Goal: Information Seeking & Learning: Compare options

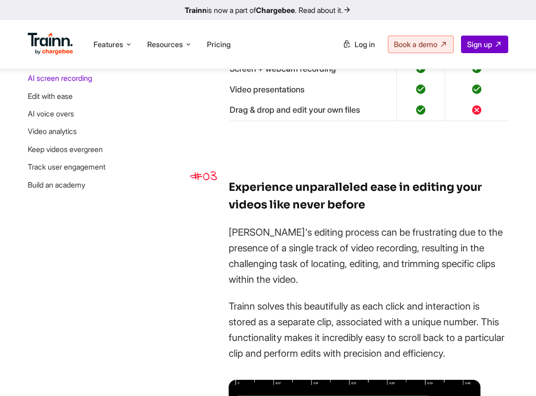
scroll to position [1268, 0]
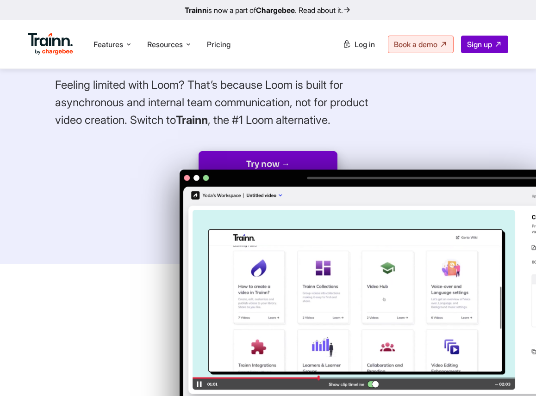
scroll to position [196, 0]
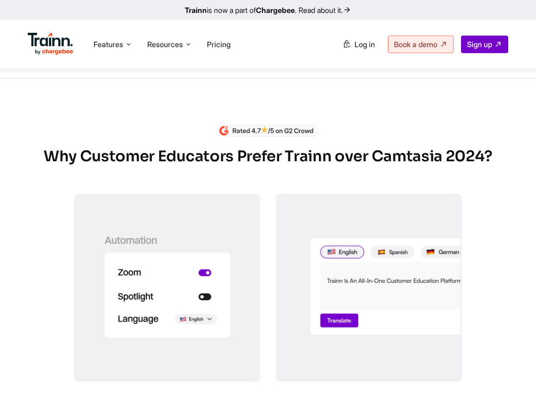
scroll to position [529, 0]
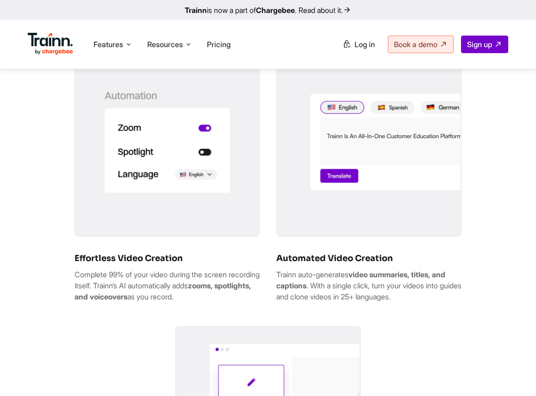
click at [227, 195] on img at bounding box center [167, 142] width 184 height 184
click at [340, 196] on img at bounding box center [369, 142] width 184 height 184
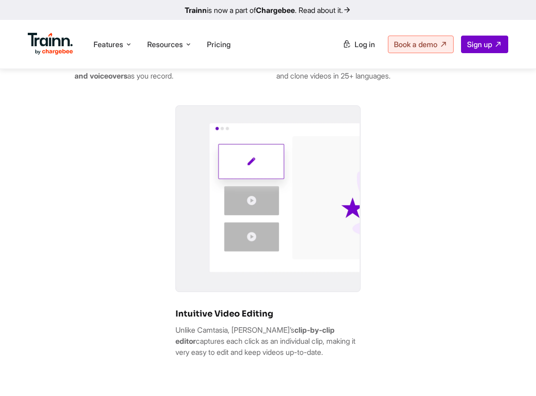
click at [291, 262] on img at bounding box center [268, 198] width 184 height 184
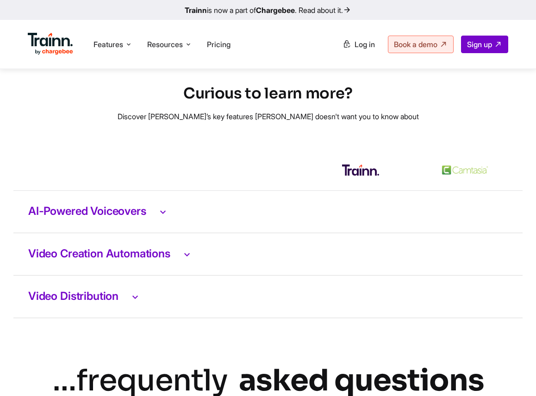
click at [100, 218] on h3 "AI-Powered Voiceovers" at bounding box center [267, 212] width 479 height 12
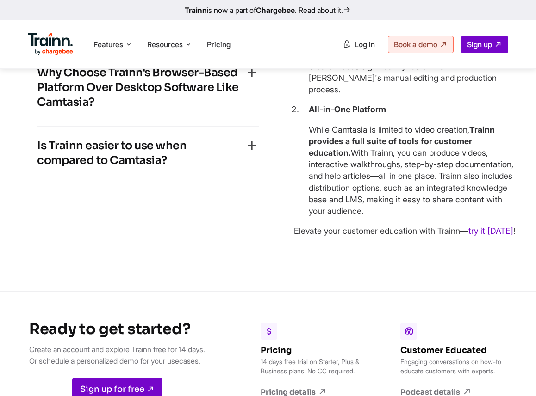
scroll to position [2781, 0]
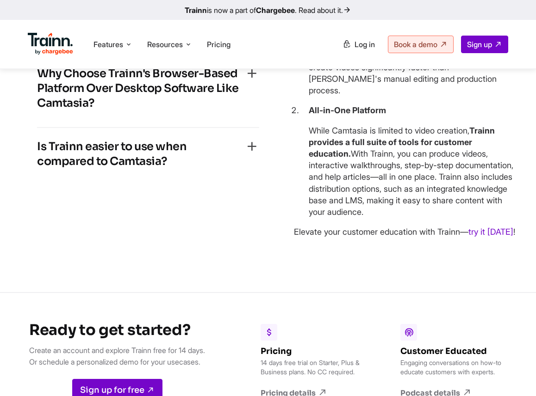
click at [136, 169] on h4 "Is Trainn easier to use when compared to Camtasia?" at bounding box center [140, 154] width 207 height 30
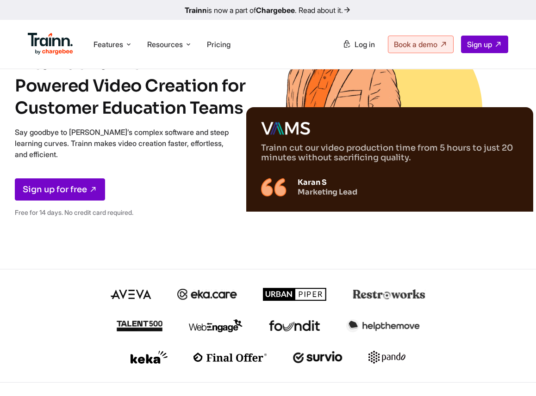
scroll to position [0, 0]
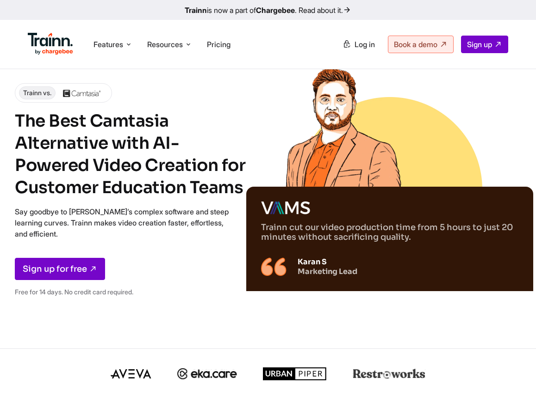
click at [335, 139] on img at bounding box center [339, 123] width 134 height 134
drag, startPoint x: 435, startPoint y: 284, endPoint x: 304, endPoint y: 287, distance: 131.9
click at [303, 287] on div "Trainn cut our video production time from 5 hours to just 20 minutes without sa…" at bounding box center [389, 239] width 287 height 105
drag, startPoint x: 313, startPoint y: 235, endPoint x: 275, endPoint y: 235, distance: 37.5
click at [275, 235] on p "Trainn cut our video production time from 5 hours to just 20 minutes without sa…" at bounding box center [389, 232] width 257 height 19
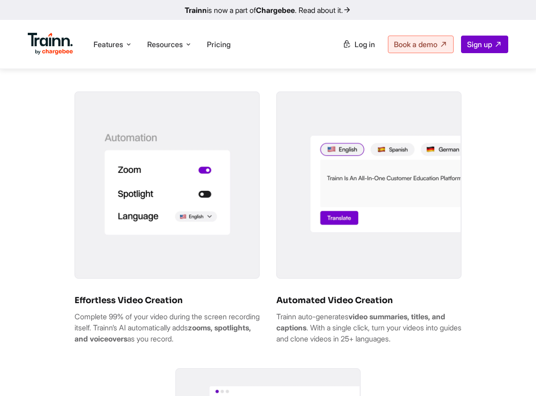
scroll to position [463, 0]
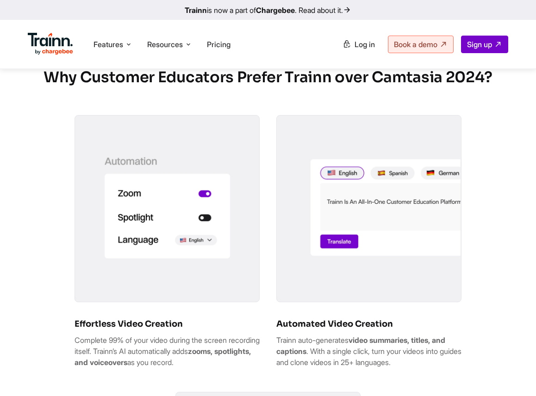
click at [223, 259] on img at bounding box center [167, 208] width 184 height 184
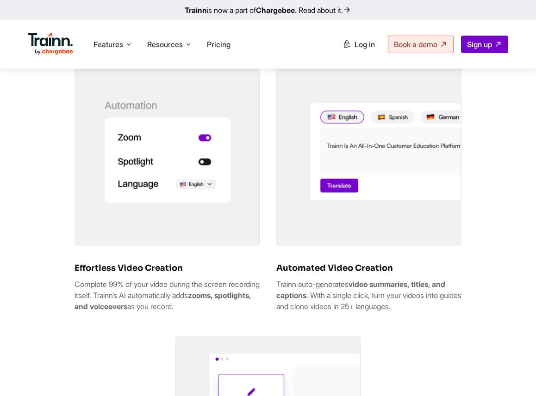
scroll to position [489, 0]
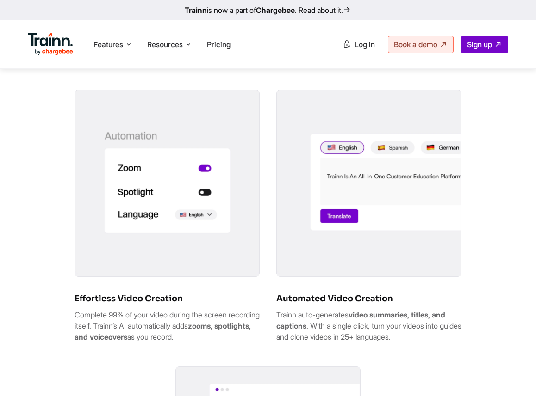
click at [190, 198] on img at bounding box center [167, 182] width 184 height 184
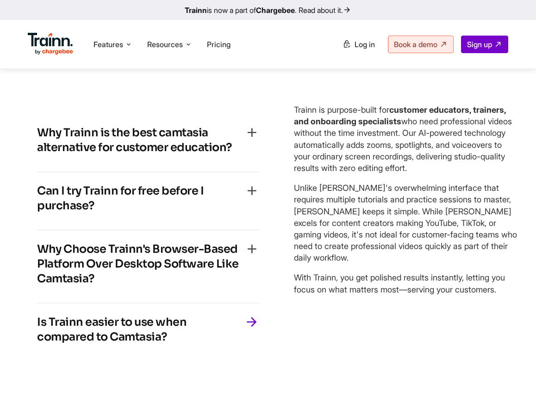
scroll to position [2600, 0]
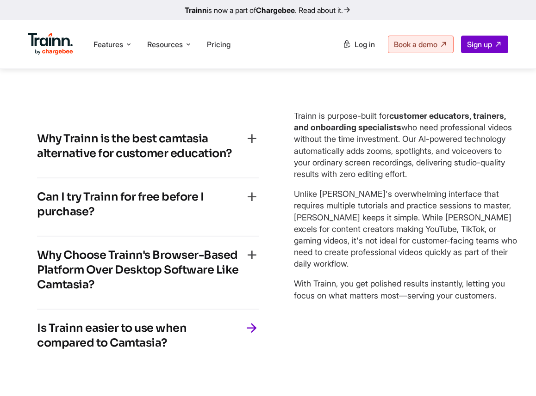
click at [213, 161] on h4 "Why Trainn is the best camtasia alternative for customer education?" at bounding box center [140, 146] width 207 height 30
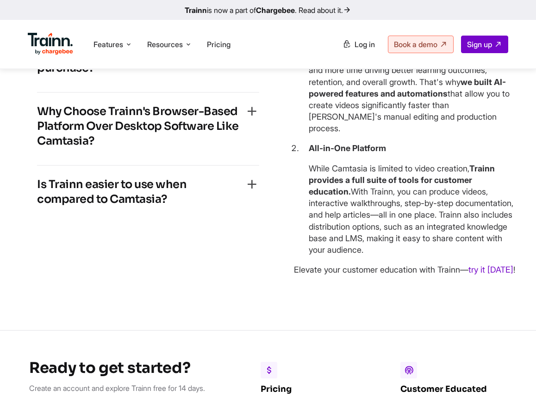
scroll to position [2743, 0]
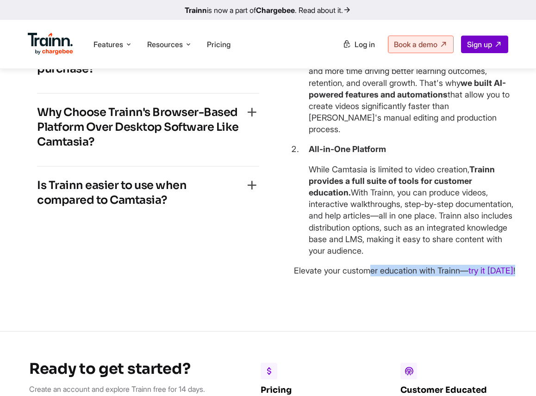
drag, startPoint x: 294, startPoint y: 293, endPoint x: 522, endPoint y: 293, distance: 228.6
click at [522, 285] on div "… frequently asked questions Why Trainn is the best camtasia alternative for cu…" at bounding box center [268, 87] width 536 height 396
copy p "Elevate your customer education with Trainn— try it today !"
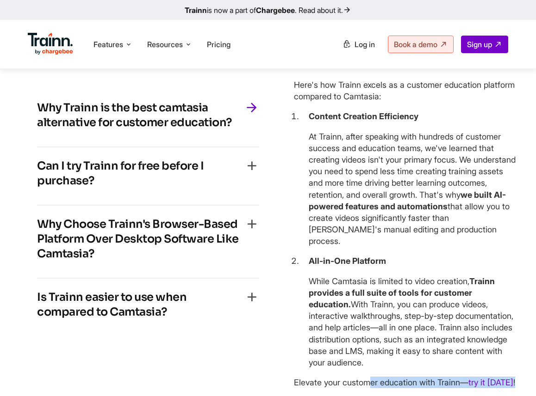
scroll to position [2628, 0]
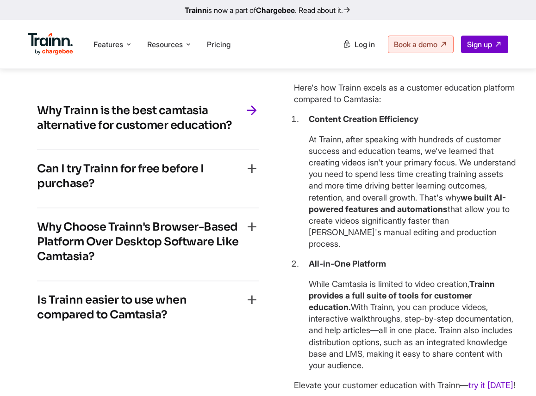
click at [109, 191] on h4 "Can I try Trainn for free before I purchase?" at bounding box center [140, 176] width 207 height 30
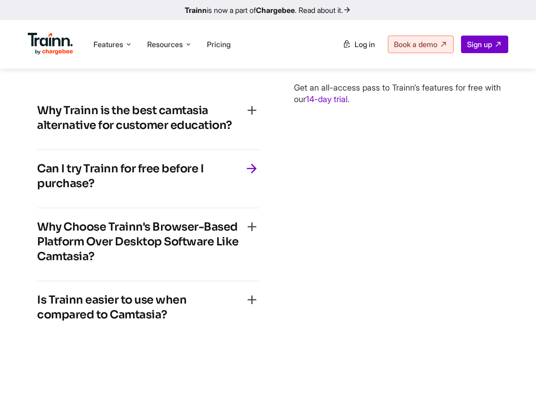
click at [133, 264] on h4 "Why Choose Trainn's Browser-Based Platform Over Desktop Software Like Camtasia?" at bounding box center [140, 242] width 207 height 44
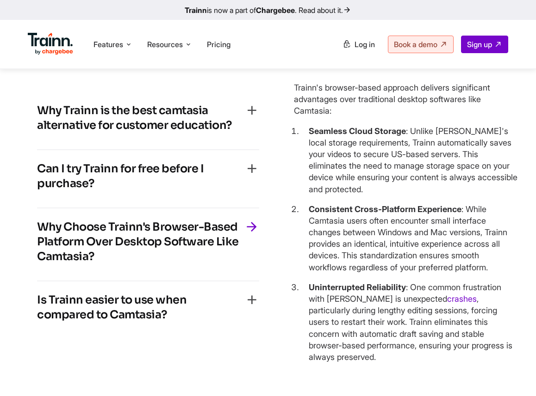
drag, startPoint x: 293, startPoint y: 118, endPoint x: 331, endPoint y: 139, distance: 44.1
click at [332, 140] on div "Why Trainn is the best camtasia alternative for customer education? Here's how …" at bounding box center [268, 223] width 499 height 298
copy p "Trainn's browser-based approach delivers significant advantages over traditiona…"
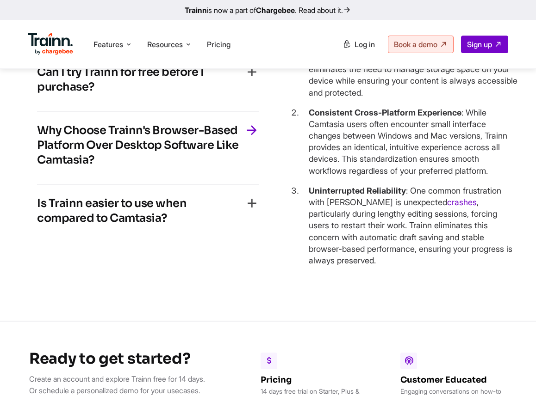
scroll to position [2717, 0]
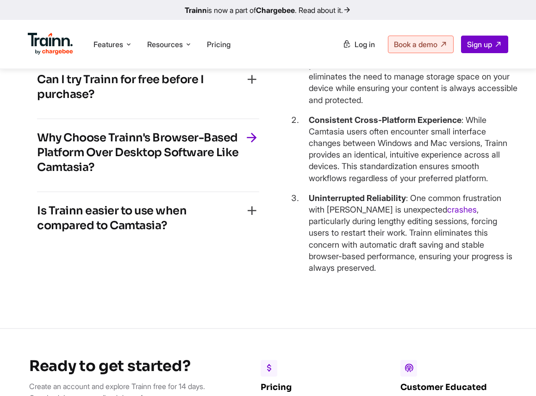
click at [141, 233] on h4 "Is Trainn easier to use when compared to Camtasia?" at bounding box center [140, 219] width 207 height 30
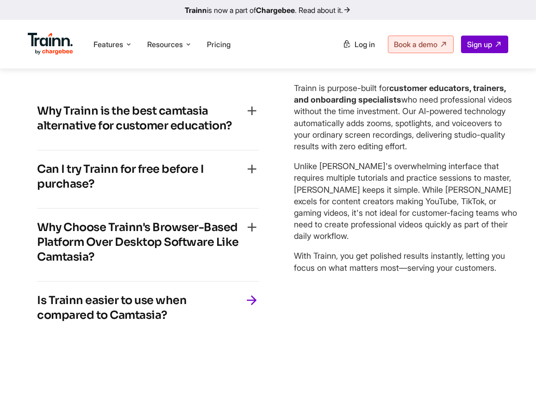
scroll to position [2625, 0]
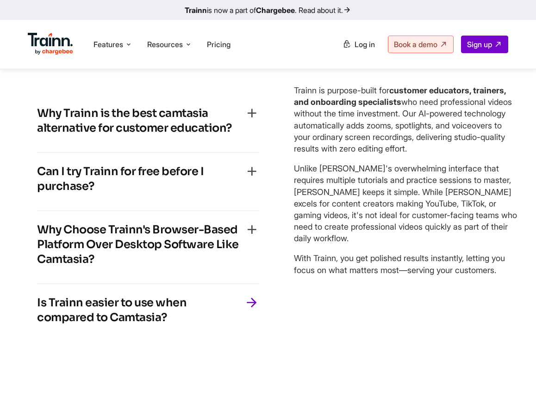
drag, startPoint x: 297, startPoint y: 279, endPoint x: 501, endPoint y: 292, distance: 204.5
click at [501, 292] on div "Why Trainn is the best camtasia alternative for customer education? Here's how …" at bounding box center [268, 218] width 499 height 284
copy p "With Trainn, you get polished results instantly, letting you focus on what matt…"
drag, startPoint x: 295, startPoint y: 120, endPoint x: 502, endPoint y: 297, distance: 272.7
click at [502, 297] on div "Here's how Trainn excels as a customer education platform compared to Camtasia:…" at bounding box center [405, 218] width 223 height 284
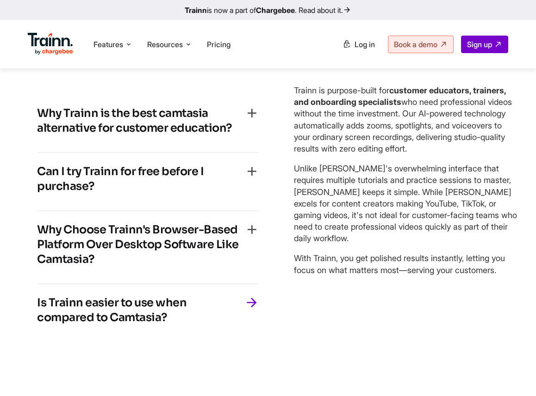
copy div "Trainn is purpose-built for customer educators, trainers, and onboarding specia…"
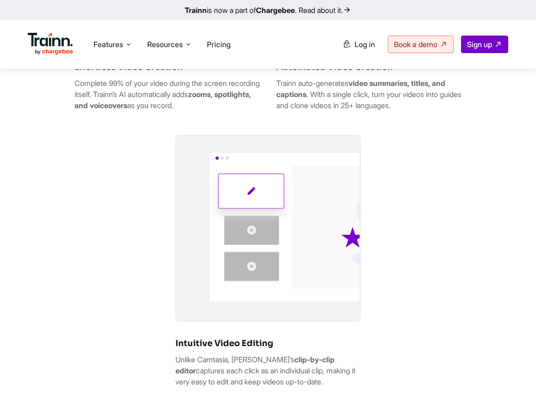
scroll to position [0, 0]
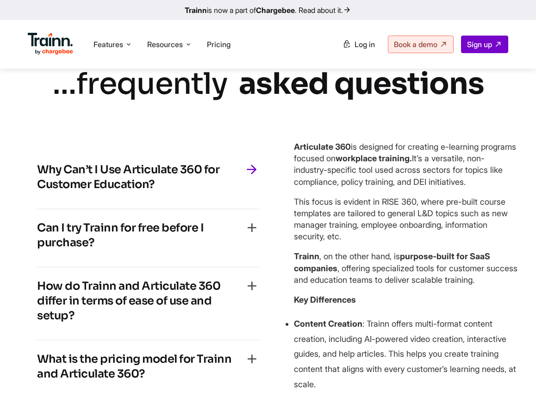
scroll to position [2446, 0]
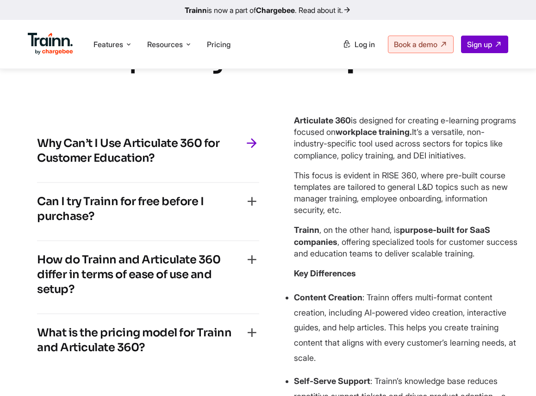
click at [116, 154] on h4 "Why Can’t I Use Articulate 360 for Customer Education?" at bounding box center [140, 151] width 207 height 30
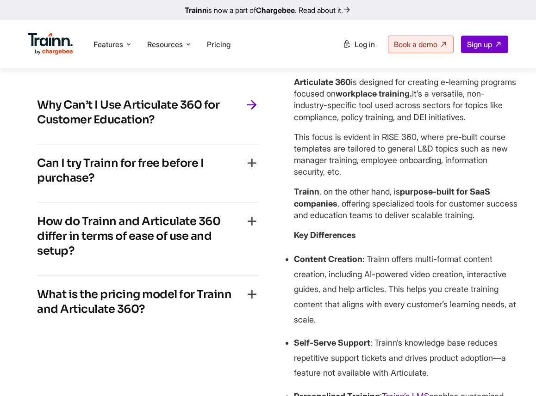
scroll to position [2479, 0]
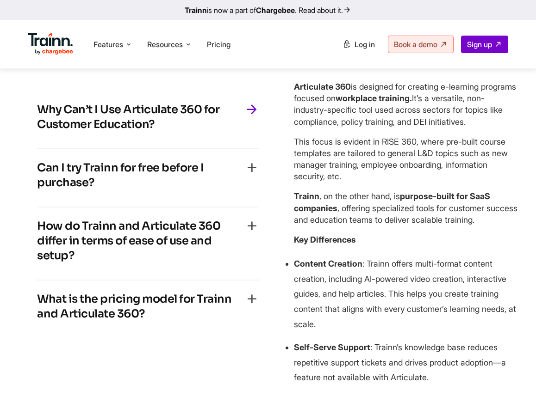
click at [167, 180] on h4 "Can I try Trainn for free before I purchase?" at bounding box center [140, 176] width 207 height 30
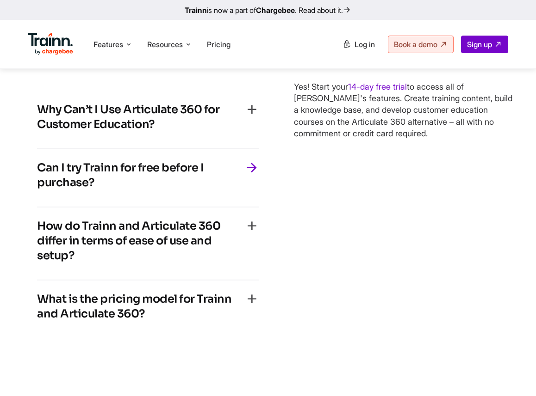
click at [161, 241] on h4 "How do Trainn and Articulate 360 differ in terms of ease of use and setup?" at bounding box center [140, 241] width 207 height 44
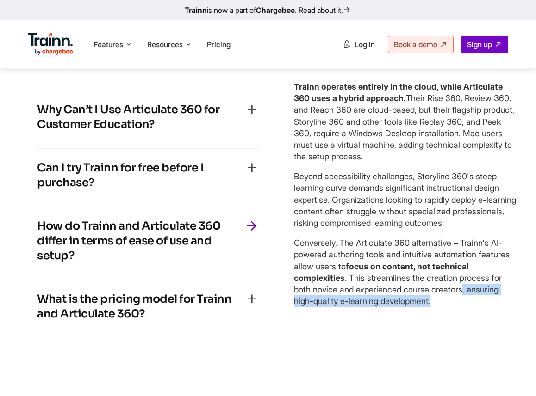
drag, startPoint x: 470, startPoint y: 302, endPoint x: 437, endPoint y: 310, distance: 33.7
click at [437, 307] on p "Conversely, The Articulate 360 alternative – Trainn's AI-powered authoring tool…" at bounding box center [405, 272] width 223 height 70
copy p ", ensuring high-quality e-learning development."
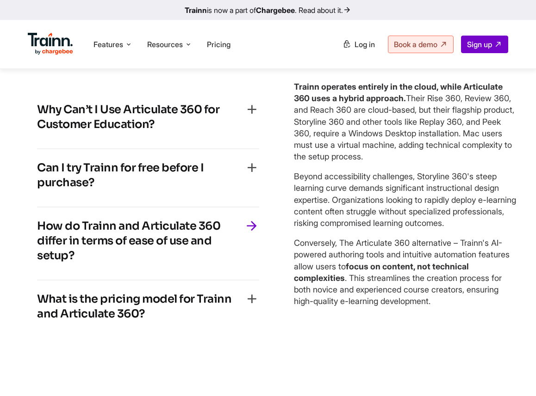
click at [204, 318] on h4 "What is the pricing model for Trainn and Articulate 360?" at bounding box center [140, 307] width 207 height 30
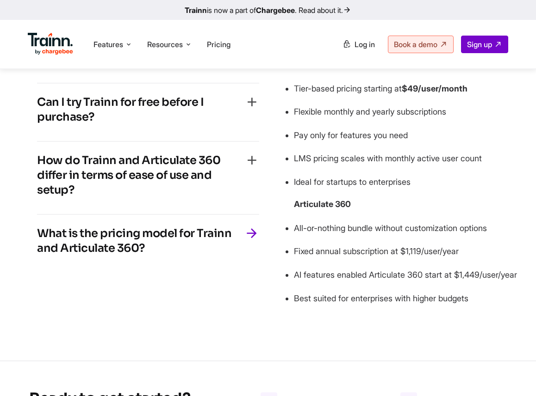
scroll to position [2539, 0]
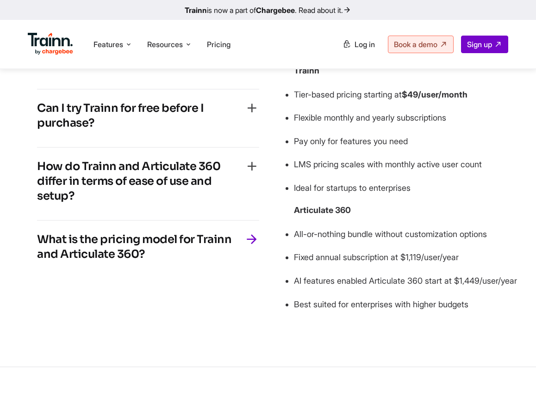
drag, startPoint x: 477, startPoint y: 332, endPoint x: 296, endPoint y: 334, distance: 181.8
click at [296, 313] on p "Best suited for enterprises with higher budgets" at bounding box center [405, 304] width 223 height 15
copy p "Best suited for enterprises with higher budgets"
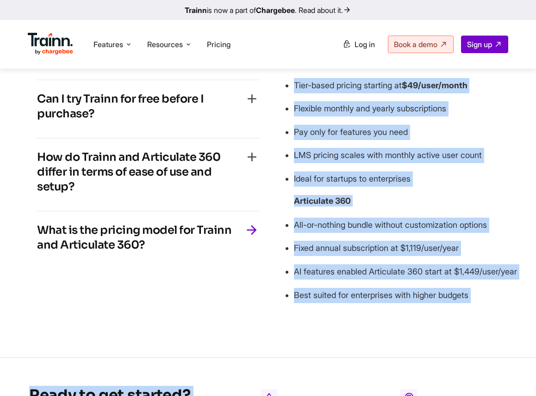
scroll to position [2581, 0]
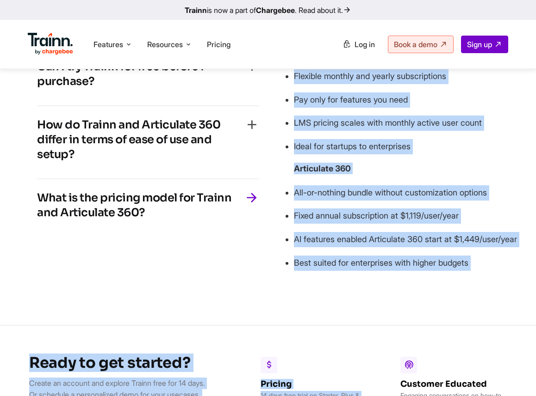
drag, startPoint x: 293, startPoint y: 159, endPoint x: 500, endPoint y: 290, distance: 245.4
click at [500, 279] on div "Why Can’t I Use Articulate 360 for Customer Education? Articulate 360 is design…" at bounding box center [268, 125] width 499 height 308
copy div "The main difference between Trainn and Articulate 360s pricing is with Trainn y…"
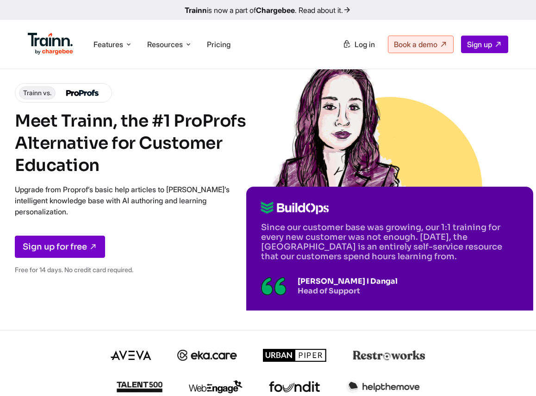
click at [335, 141] on img at bounding box center [339, 123] width 134 height 134
click at [350, 136] on img at bounding box center [339, 123] width 134 height 134
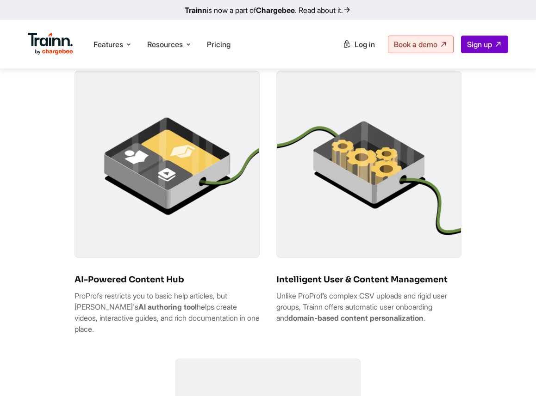
scroll to position [489, 0]
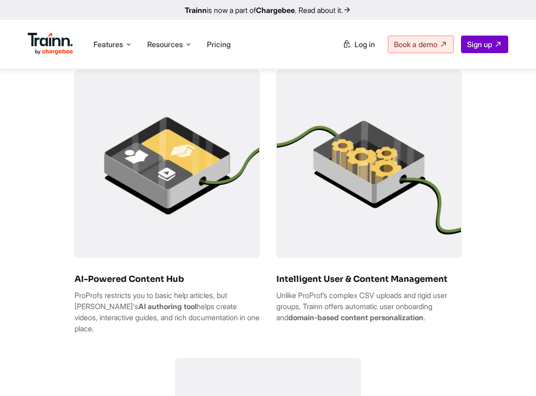
click at [312, 240] on img at bounding box center [369, 163] width 184 height 184
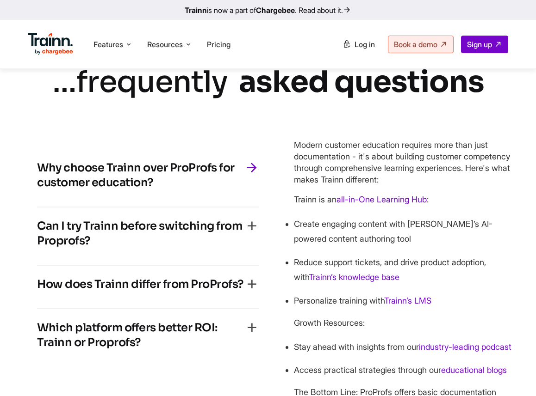
scroll to position [2242, 0]
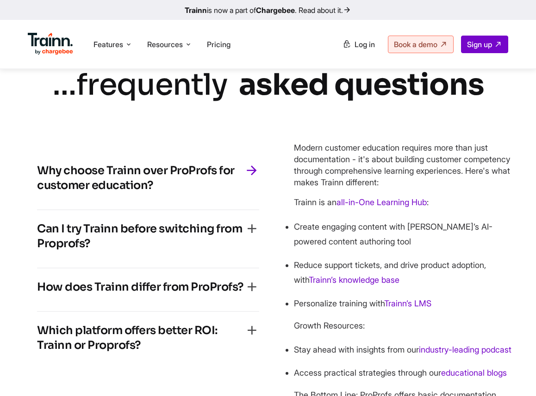
drag, startPoint x: 161, startPoint y: 200, endPoint x: 17, endPoint y: 189, distance: 145.2
click at [17, 189] on div "… frequently asked questions Why choose Trainn over ProProfs for customer educa…" at bounding box center [268, 254] width 536 height 380
copy h4 "Why choose Trainn over ProProfs for customer education?"
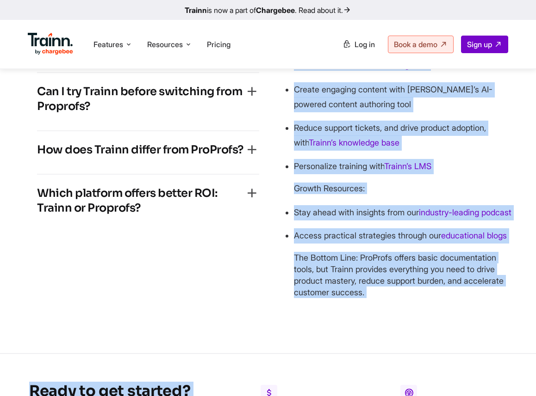
scroll to position [2381, 0]
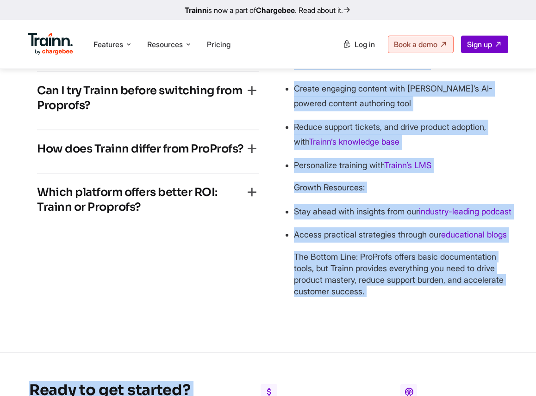
drag, startPoint x: 291, startPoint y: 162, endPoint x: 384, endPoint y: 330, distance: 192.2
click at [384, 306] on div "Why choose Trainn over ProProfs for customer education? Modern customer educati…" at bounding box center [268, 150] width 499 height 311
copy div "Modern customer education requires more than just documentation - it's about bu…"
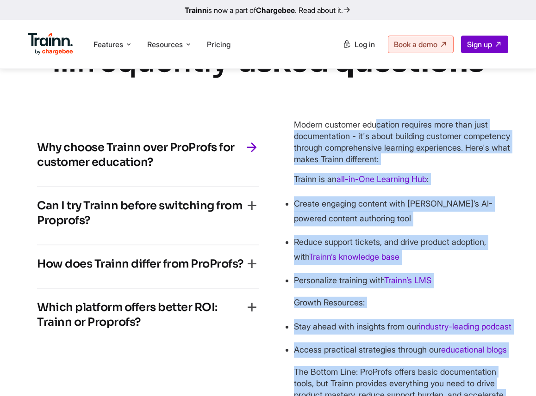
scroll to position [2269, 0]
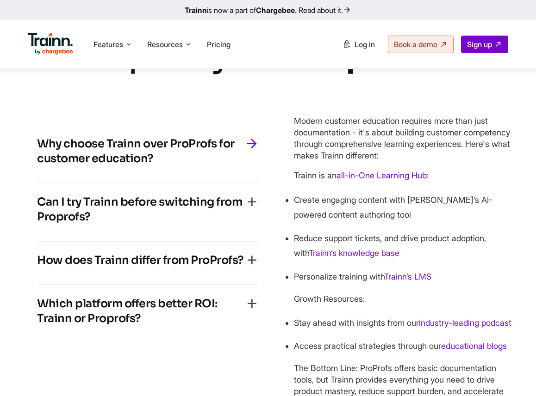
click at [112, 223] on h4 "Can I try Trainn before switching from Proprofs?" at bounding box center [140, 210] width 207 height 30
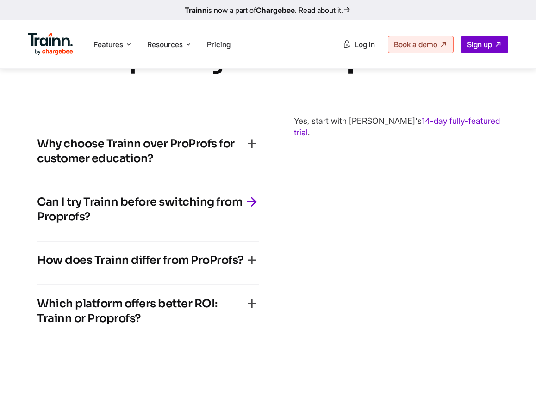
drag, startPoint x: 98, startPoint y: 226, endPoint x: 26, endPoint y: 210, distance: 74.0
click at [25, 210] on div "Why choose Trainn over ProProfs for customer education? Modern customer educati…" at bounding box center [149, 234] width 260 height 254
copy h4 "Can I try Trainn before switching from Proprofs?"
drag, startPoint x: 294, startPoint y: 136, endPoint x: 526, endPoint y: 138, distance: 232.3
click at [527, 138] on div "… frequently asked questions Why choose Trainn over ProProfs for customer educa…" at bounding box center [268, 199] width 536 height 324
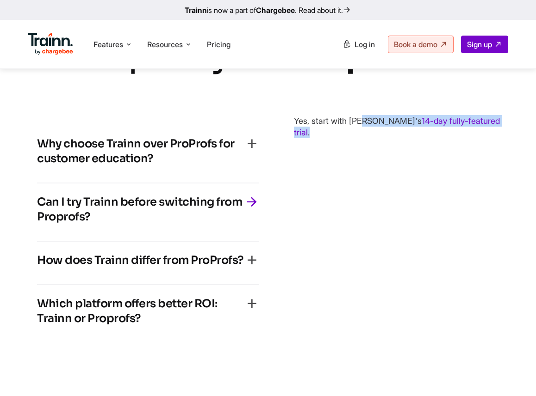
copy p "Yes, start with Trainn's 14-day fully-featured trial ."
click at [194, 268] on h4 "How does Trainn differ from ProProfs?" at bounding box center [140, 260] width 206 height 15
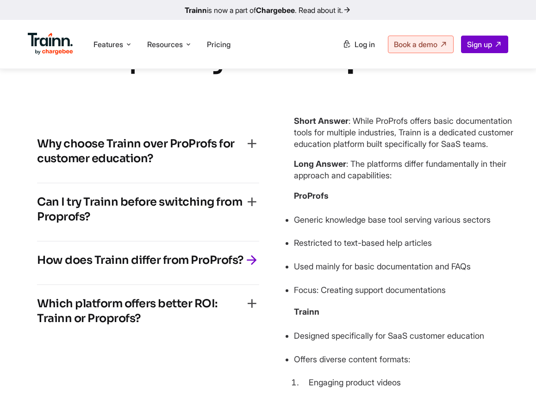
drag, startPoint x: 247, startPoint y: 273, endPoint x: 27, endPoint y: 273, distance: 220.2
click at [26, 273] on div "Why choose Trainn over ProProfs for customer education? Modern customer educati…" at bounding box center [149, 368] width 260 height 523
drag, startPoint x: 37, startPoint y: 279, endPoint x: 243, endPoint y: 275, distance: 205.9
click at [243, 268] on h4 "How does Trainn differ from ProProfs?" at bounding box center [140, 260] width 206 height 15
copy h4 "How does Trainn differ from ProProfs?"
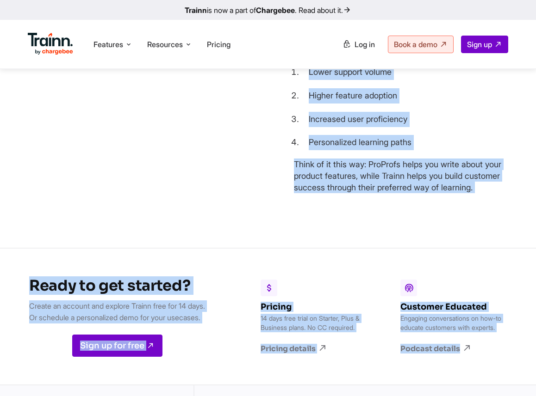
scroll to position [2702, 0]
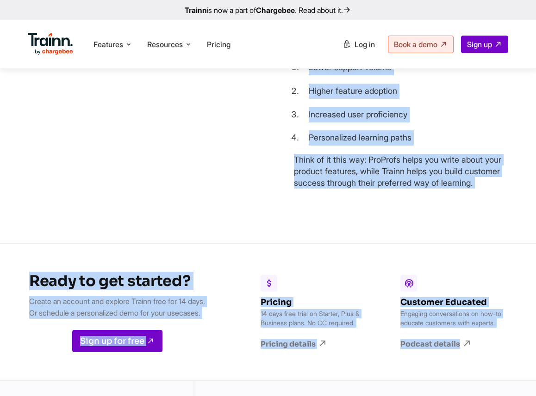
drag, startPoint x: 297, startPoint y: 136, endPoint x: 509, endPoint y: 209, distance: 224.3
copy div "hort Answer : While ProProfs offers basic documentation tools for multiple indu…"
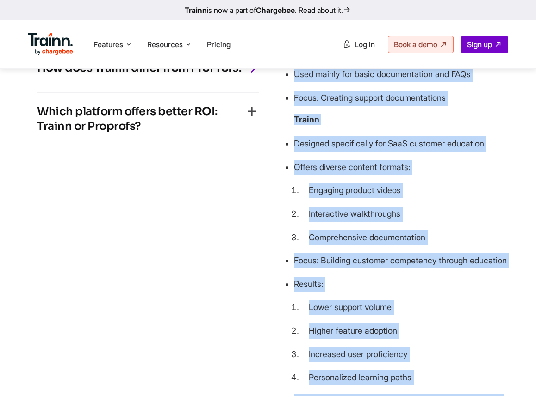
scroll to position [2462, 0]
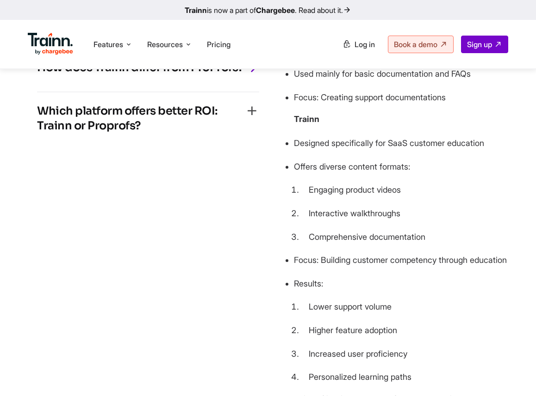
click at [100, 133] on h4 "Which platform offers better ROI: Trainn or Proprofs?" at bounding box center [140, 119] width 207 height 30
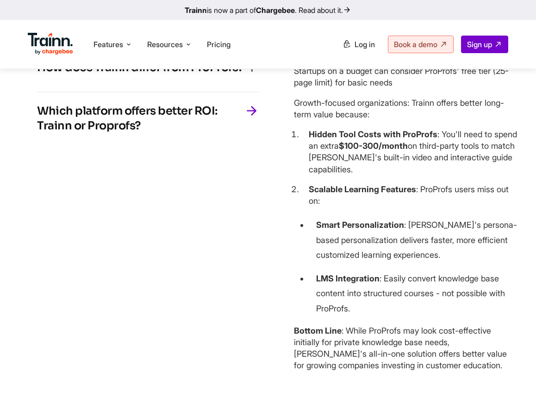
drag, startPoint x: 166, startPoint y: 140, endPoint x: 3, endPoint y: 123, distance: 163.7
click at [3, 123] on div "… frequently asked questions Why choose Trainn over ProProfs for customer educa…" at bounding box center [268, 112] width 536 height 535
copy h4 "Which platform offers better ROI: Trainn or Proprofs?"
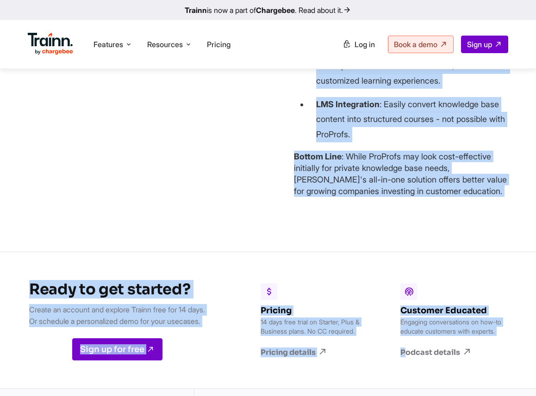
scroll to position [2672, 0]
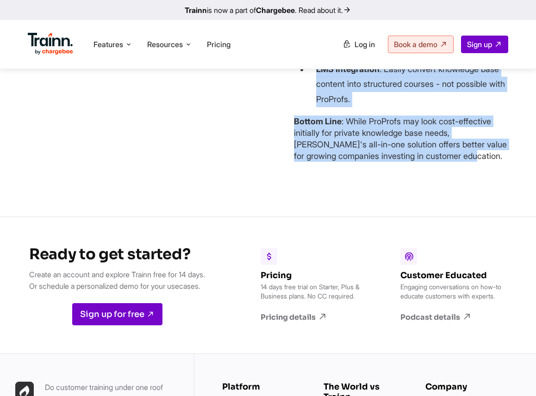
drag, startPoint x: 295, startPoint y: 118, endPoint x: 429, endPoint y: 180, distance: 147.8
copy div "Trainn Public knowledge base: $249/month Private knowledge base: $349/month ( I…"
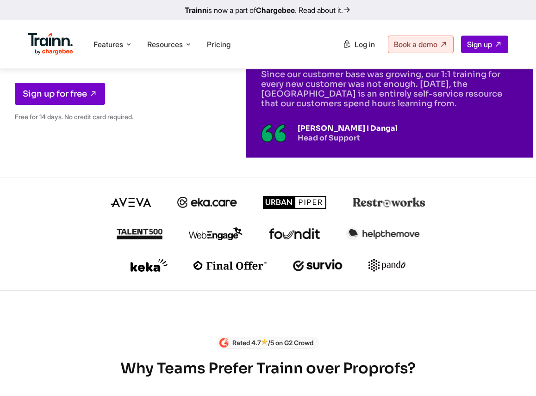
scroll to position [0, 0]
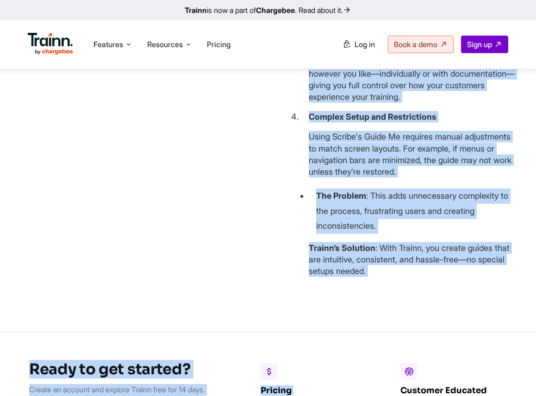
scroll to position [3076, 0]
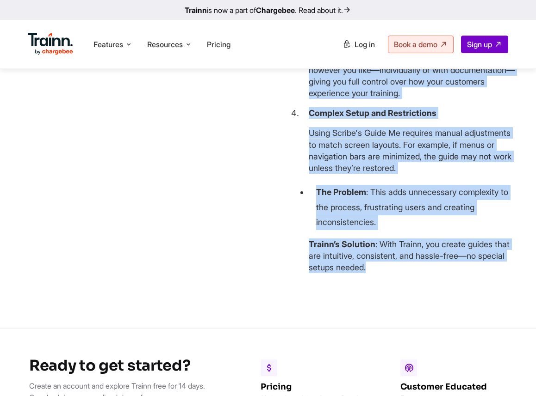
drag, startPoint x: 293, startPoint y: 97, endPoint x: 414, endPoint y: 312, distance: 246.7
copy div "Loremi’d Sitam Co ad el seddoeiusmo temporincid utlabor etdo magna al enim admi…"
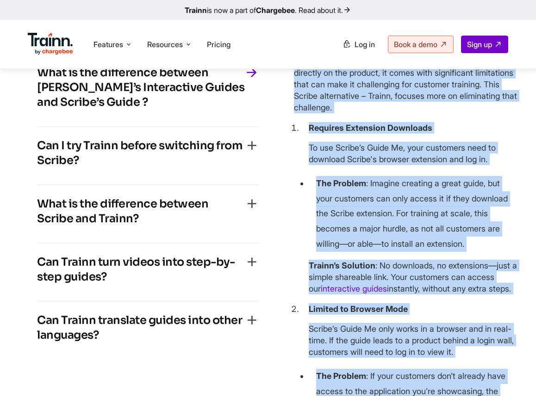
scroll to position [2552, 0]
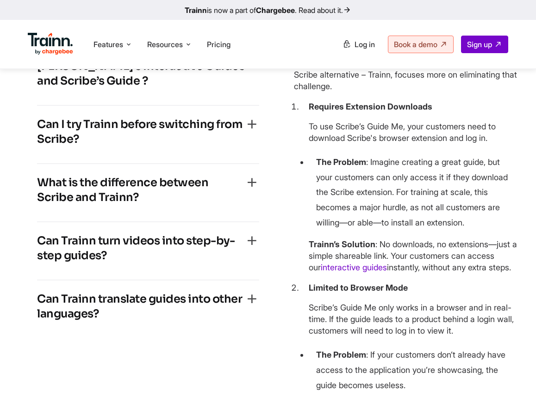
click at [108, 147] on h4 "Can I try Trainn before switching from Scribe?" at bounding box center [140, 132] width 207 height 30
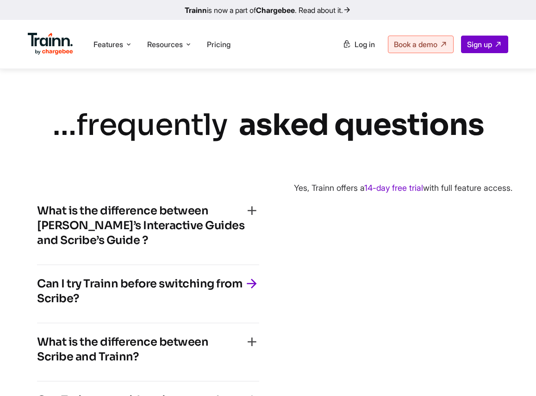
scroll to position [2388, 0]
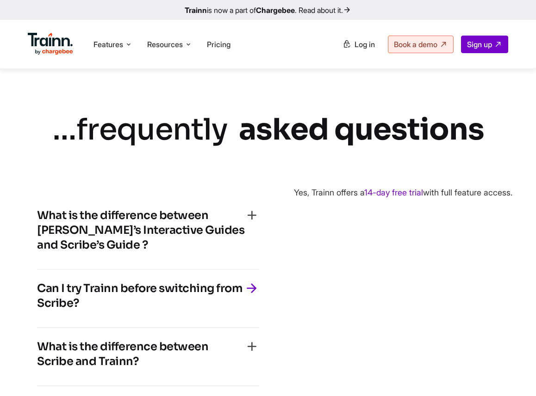
drag, startPoint x: 293, startPoint y: 211, endPoint x: 338, endPoint y: 220, distance: 45.7
click at [340, 221] on div "What is the difference between [PERSON_NAME]’s Interactive Guides and Scribe’s …" at bounding box center [268, 350] width 499 height 342
copy p "Yes, [PERSON_NAME] offers a 14-day free trial with full feature access."
drag, startPoint x: 146, startPoint y: 386, endPoint x: 40, endPoint y: 372, distance: 106.3
click at [40, 369] on h4 "What is the difference between Scribe and Trainn?" at bounding box center [140, 355] width 207 height 30
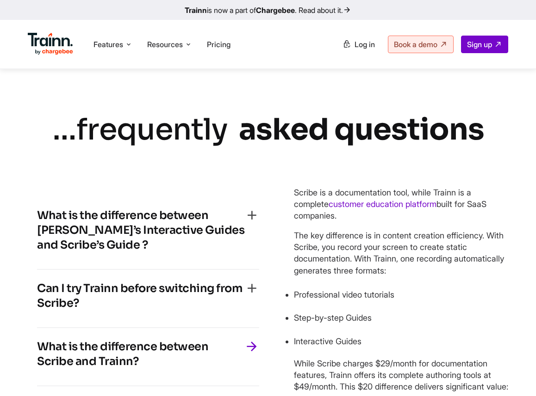
click at [55, 369] on h4 "What is the difference between Scribe and Trainn?" at bounding box center [140, 355] width 207 height 30
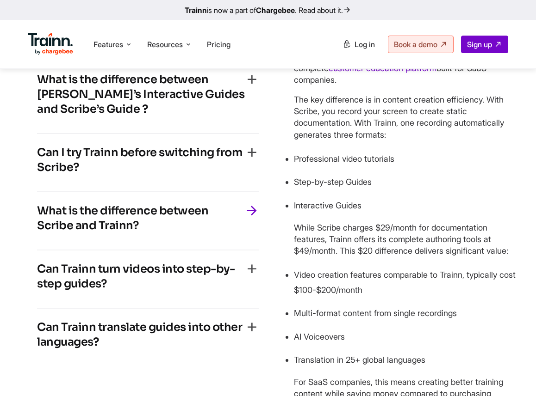
drag, startPoint x: 285, startPoint y: 218, endPoint x: 475, endPoint y: 394, distance: 258.6
click at [475, 394] on div "What is the difference between Trainn’s Interactive Guides and Scribe’s Guide ?…" at bounding box center [268, 232] width 499 height 378
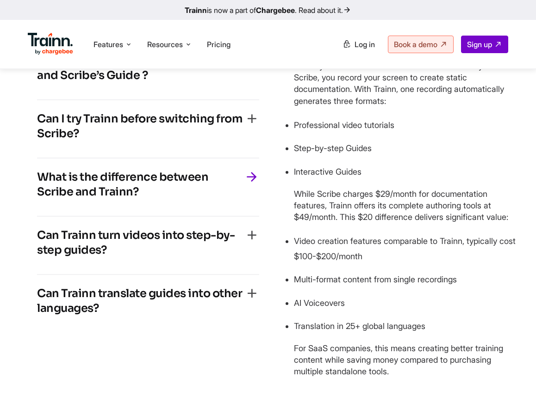
click at [465, 357] on p "For SaaS companies, this means creating better training content while saving mo…" at bounding box center [405, 360] width 223 height 35
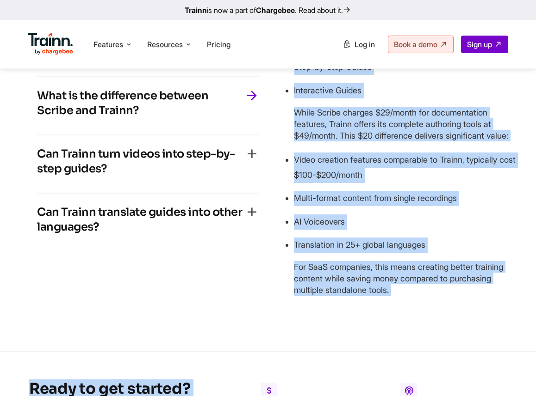
scroll to position [2639, 0]
drag, startPoint x: 296, startPoint y: 130, endPoint x: 471, endPoint y: 311, distance: 252.3
click at [471, 305] on div "Scribe’s Guide Me is an interactive walkthrough feature that works in your brow…" at bounding box center [405, 116] width 223 height 378
copy div "Scribe is a documentation tool, while Trainn is a complete customer education p…"
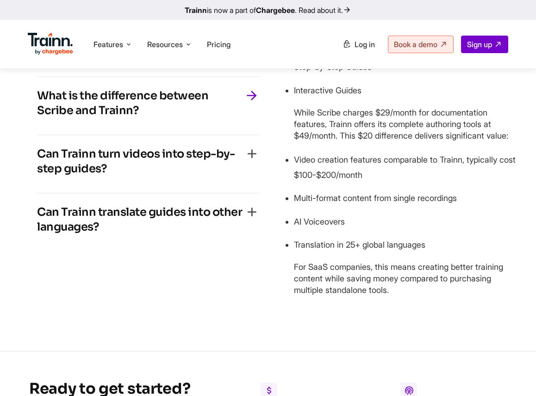
click at [182, 176] on h4 "Can Trainn turn videos into step-by-step guides?" at bounding box center [140, 162] width 207 height 30
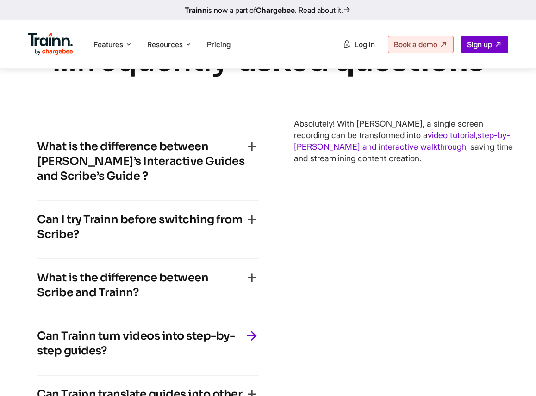
scroll to position [2458, 0]
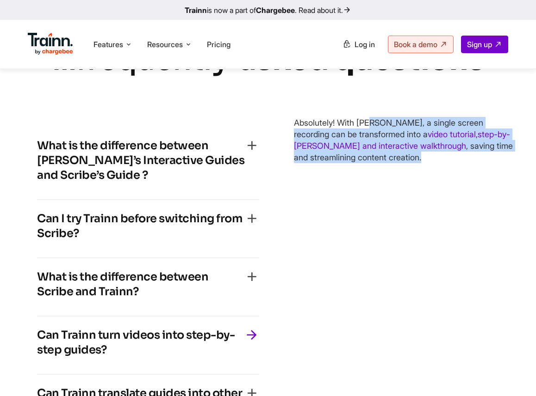
drag, startPoint x: 362, startPoint y: 180, endPoint x: 297, endPoint y: 142, distance: 75.1
click at [297, 142] on p "Absolutely! With Trainn, a single screen recording can be transformed into a vi…" at bounding box center [405, 140] width 223 height 47
copy p "Absolutely! With Trainn, a single screen recording can be transformed into a vi…"
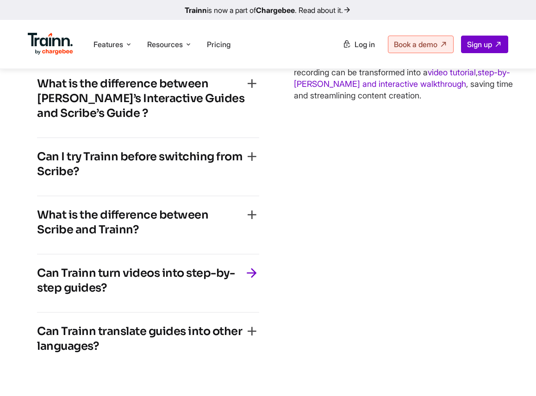
click at [141, 353] on h4 "Can Trainn translate guides into other languages?" at bounding box center [140, 339] width 207 height 30
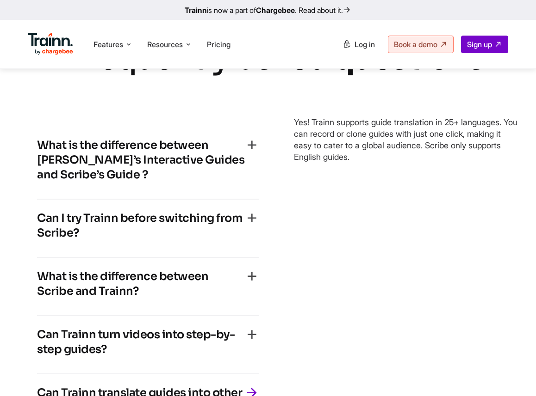
scroll to position [2451, 0]
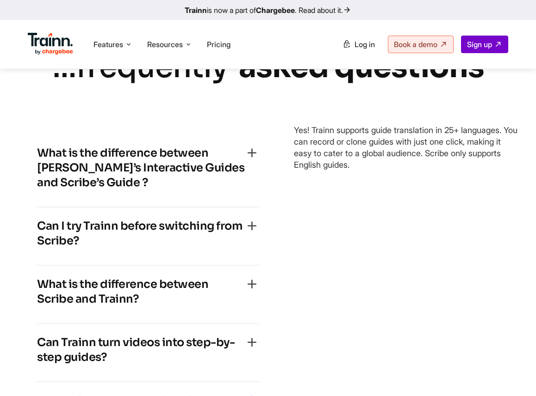
drag, startPoint x: 391, startPoint y: 188, endPoint x: 292, endPoint y: 153, distance: 105.1
click at [292, 153] on div "What is the difference between Trainn’s Interactive Guides and Scribe’s Guide ?…" at bounding box center [268, 287] width 499 height 342
copy p "Yes! Trainn supports guide translation in 25+ languages. You can record or clon…"
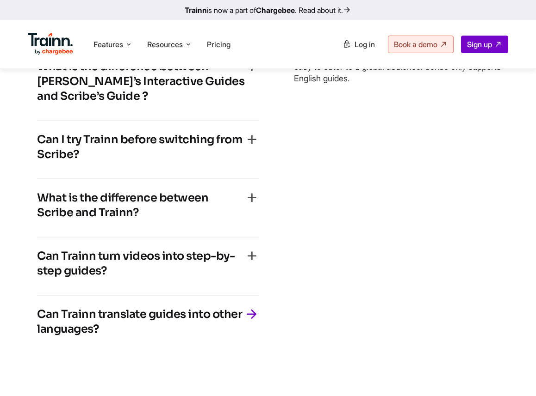
scroll to position [2543, 0]
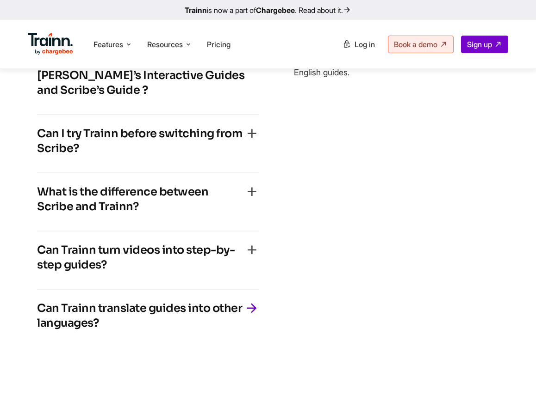
click at [344, 237] on div "Scribe’s Guide Me is an interactive walkthrough feature that works in your brow…" at bounding box center [405, 195] width 223 height 342
click at [481, 145] on div "Scribe’s Guide Me is an interactive walkthrough feature that works in your brow…" at bounding box center [405, 195] width 223 height 342
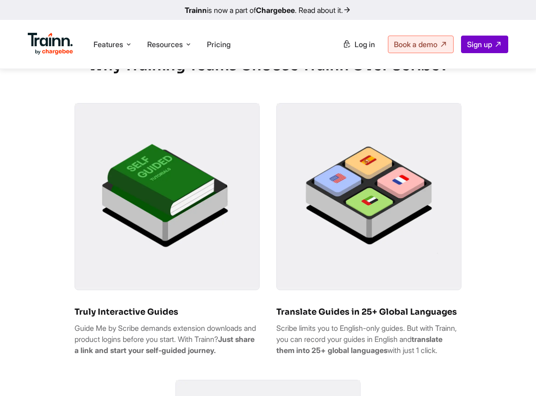
scroll to position [417, 0]
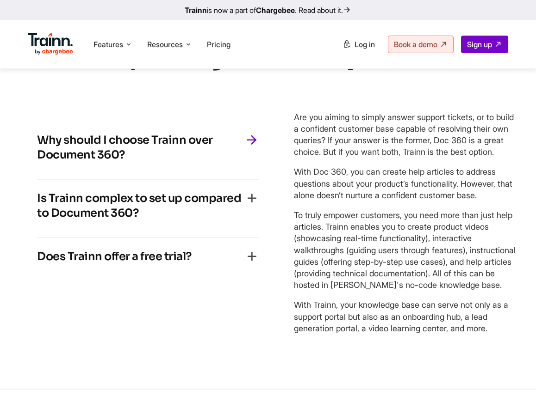
scroll to position [2317, 0]
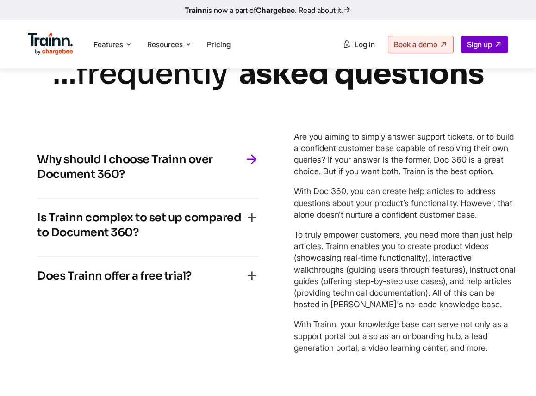
drag, startPoint x: 110, startPoint y: 206, endPoint x: 35, endPoint y: 193, distance: 75.6
click at [35, 193] on div "Why should I choose Trainn over Document 360? Are you aiming to simply answer s…" at bounding box center [149, 243] width 260 height 240
copy h4 "Why should I choose Trainn over Document 360?"
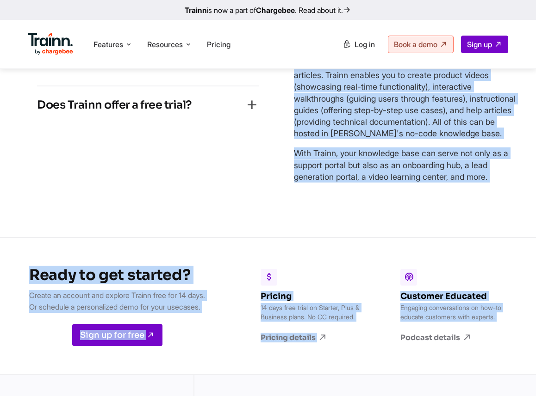
scroll to position [2491, 0]
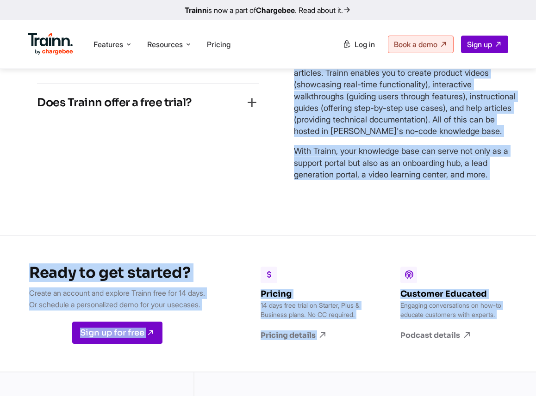
drag, startPoint x: 296, startPoint y: 173, endPoint x: 496, endPoint y: 233, distance: 209.7
click at [496, 180] on div "Are you aiming to simply answer support tickets, or to build a confident custom…" at bounding box center [405, 68] width 223 height 223
copy div "Lor ips dolors am consec adipis elitsed doeiusm, te in utlab e doloremag aliqua…"
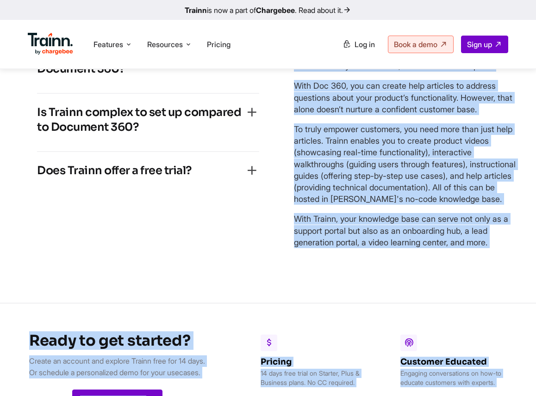
scroll to position [2416, 0]
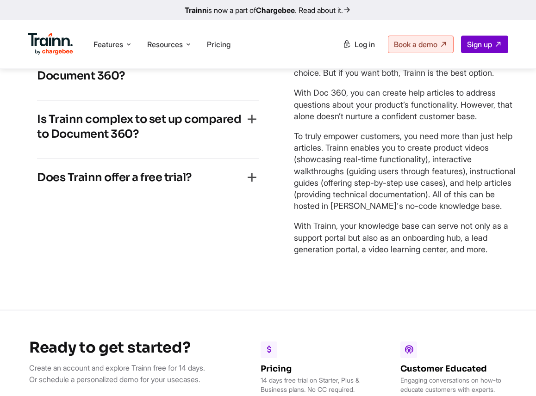
click at [100, 142] on h4 "Is Trainn complex to set up compared to Document 360?" at bounding box center [140, 127] width 207 height 30
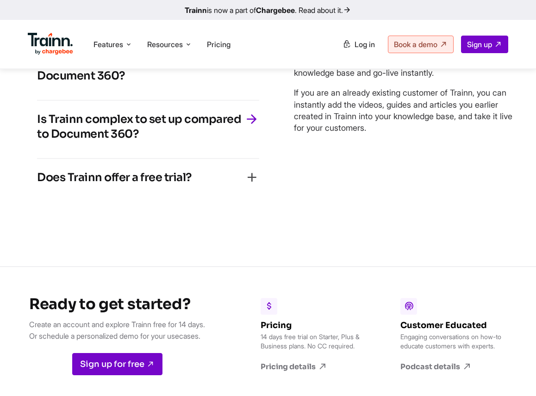
drag, startPoint x: 153, startPoint y: 166, endPoint x: 35, endPoint y: 151, distance: 119.0
click at [35, 151] on div "Why should I choose Trainn over Document 360? Are you aiming to simply answer s…" at bounding box center [149, 122] width 260 height 196
copy h4 "Is Trainn complex to set up compared to Document 360?"
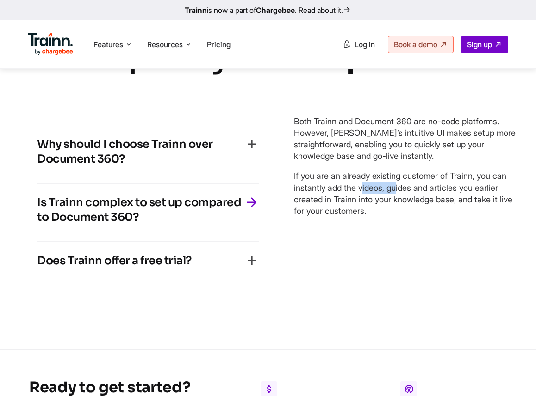
scroll to position [2330, 0]
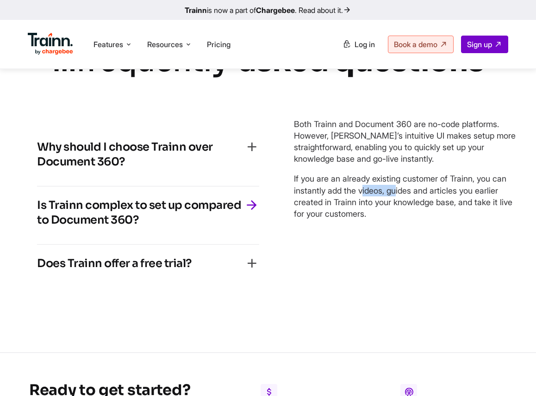
drag, startPoint x: 292, startPoint y: 156, endPoint x: 400, endPoint y: 255, distance: 146.0
click at [400, 256] on div "Why should I choose Trainn over Document 360? Are you aiming to simply answer s…" at bounding box center [268, 208] width 499 height 196
copy div "Both Trainn and Document 360 are no-code platforms. However, Trainn’s intuitive…"
click at [147, 271] on h4 "Does Trainn offer a free trial?" at bounding box center [114, 263] width 155 height 15
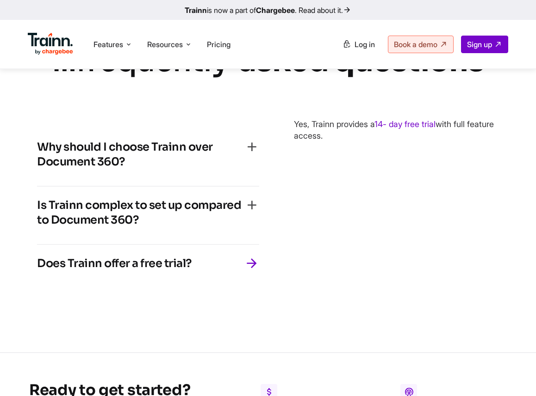
drag, startPoint x: 198, startPoint y: 296, endPoint x: 10, endPoint y: 296, distance: 187.4
click at [10, 296] on div "… frequently asked questions Why should I choose Trainn over Document 360? Are …" at bounding box center [268, 174] width 536 height 266
copy h4 "Does Trainn offer a free trial?"
drag, startPoint x: 334, startPoint y: 173, endPoint x: 293, endPoint y: 163, distance: 42.3
click at [292, 163] on div "Why should I choose Trainn over Document 360? Are you aiming to simply answer s…" at bounding box center [268, 208] width 499 height 196
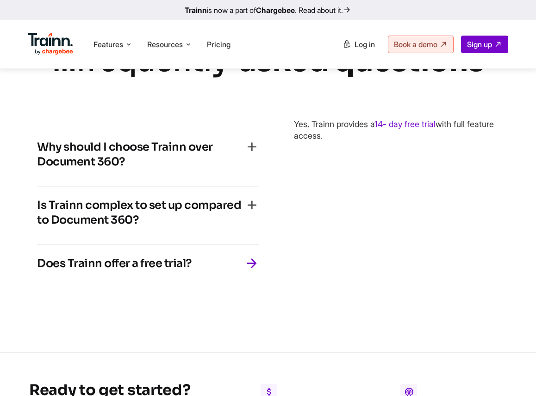
copy p "Yes, Trainn provides a 14- day free trial with full feature access."
